Goal: Information Seeking & Learning: Learn about a topic

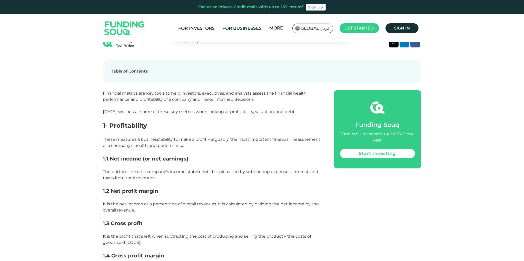
click at [254, 214] on p at bounding box center [212, 217] width 219 height 6
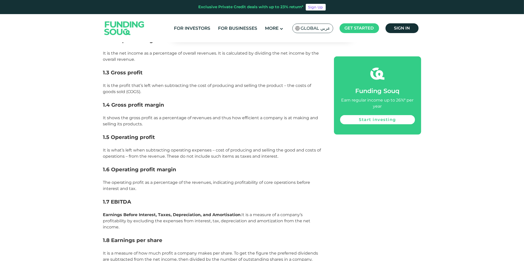
scroll to position [436, 0]
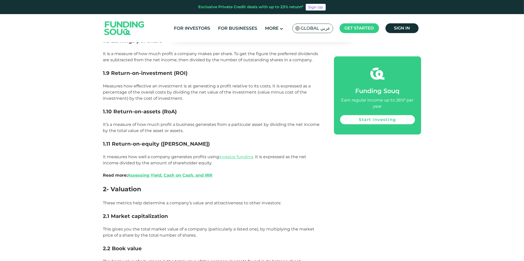
scroll to position [642, 0]
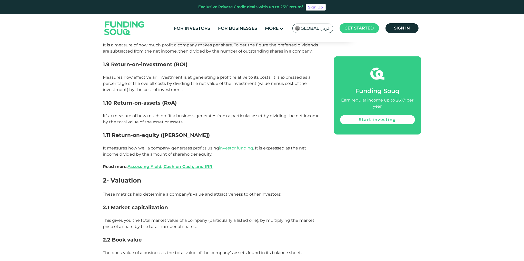
click at [160, 146] on span "It measures how well a company generates profits using investor funding . It is…" at bounding box center [205, 157] width 204 height 23
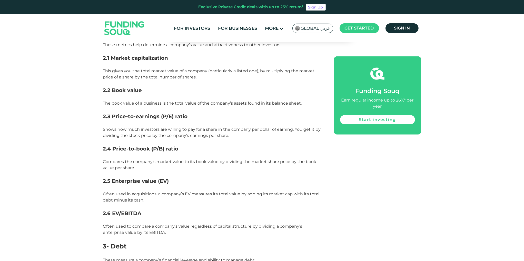
scroll to position [796, 0]
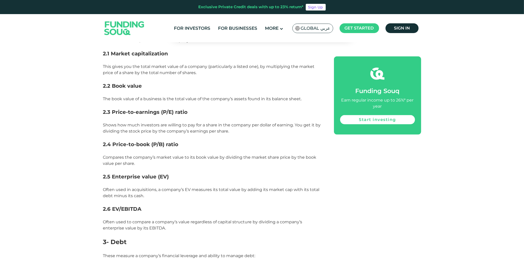
click at [223, 231] on p at bounding box center [212, 234] width 219 height 6
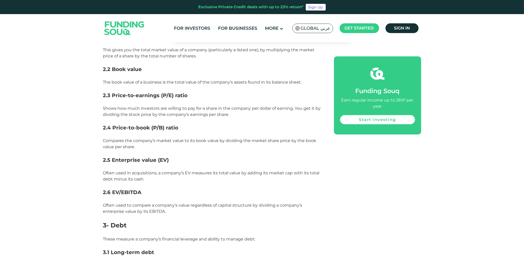
scroll to position [821, 0]
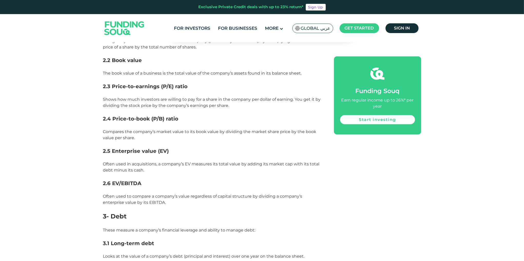
click at [205, 193] on p "Often used to compare a company’s value regardless of capital structure by divi…" at bounding box center [212, 199] width 219 height 12
click at [201, 193] on p "Often used to compare a company’s value regardless of capital structure by divi…" at bounding box center [212, 199] width 219 height 12
click at [202, 193] on p "Often used to compare a company’s value regardless of capital structure by divi…" at bounding box center [212, 199] width 219 height 12
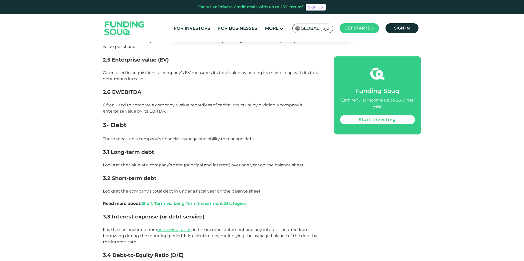
scroll to position [950, 0]
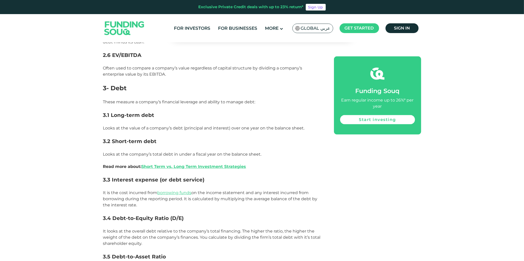
click at [289, 215] on h3 "3.4 Debt-to-Equity Ratio (D/E)" at bounding box center [212, 219] width 219 height 8
click at [246, 190] on span "It is the cost incurred from borrowing funds on the income statement and any in…" at bounding box center [210, 198] width 215 height 17
click at [247, 184] on p at bounding box center [212, 187] width 219 height 6
click at [239, 184] on p at bounding box center [212, 187] width 219 height 6
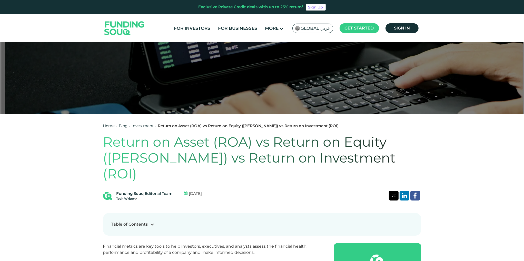
scroll to position [205, 0]
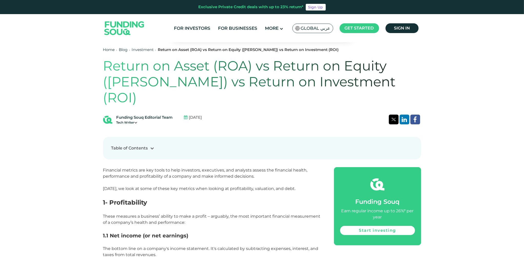
click at [349, 72] on h1 "Return on Asset (ROA) vs Return on Equity ([PERSON_NAME]) vs Return on Investme…" at bounding box center [262, 82] width 318 height 48
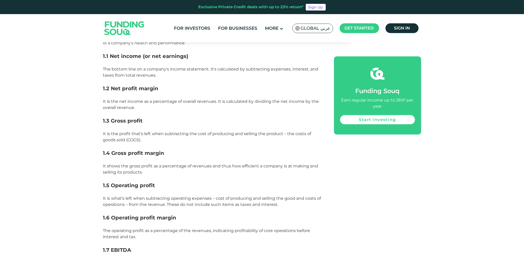
scroll to position [590, 0]
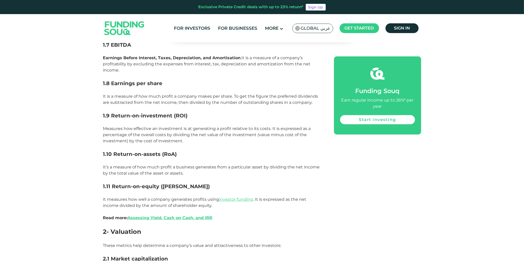
click at [197, 127] on p "Measures how effective an investment is at generating a profit relative to its …" at bounding box center [212, 135] width 219 height 18
click at [199, 126] on span "Measures how effective an investment is at generating a profit relative to its …" at bounding box center [207, 134] width 208 height 17
